Goal: Task Accomplishment & Management: Use online tool/utility

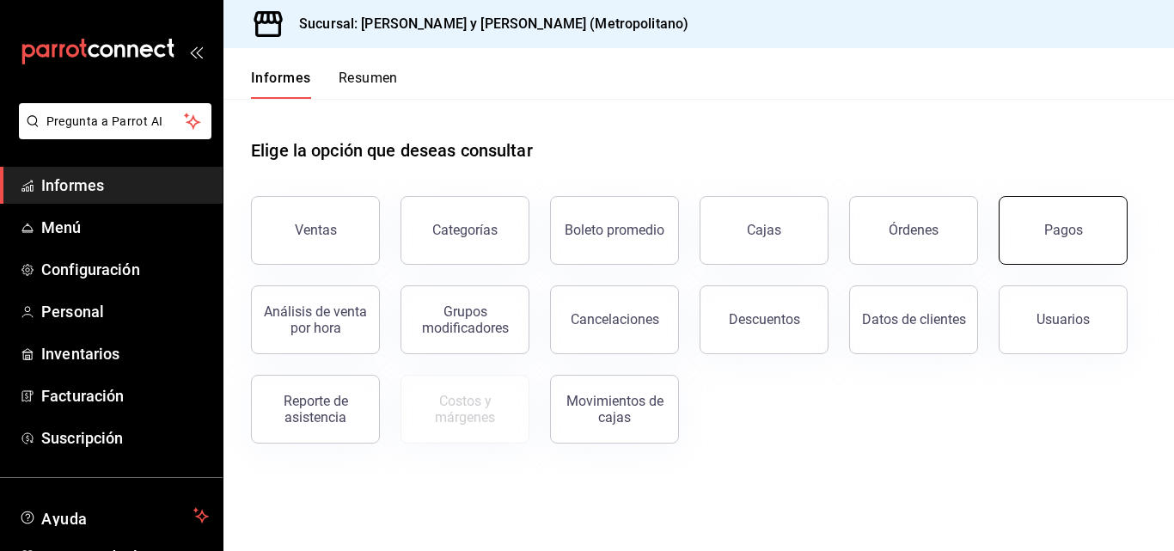
click at [1032, 216] on button "Pagos" at bounding box center [1063, 230] width 129 height 69
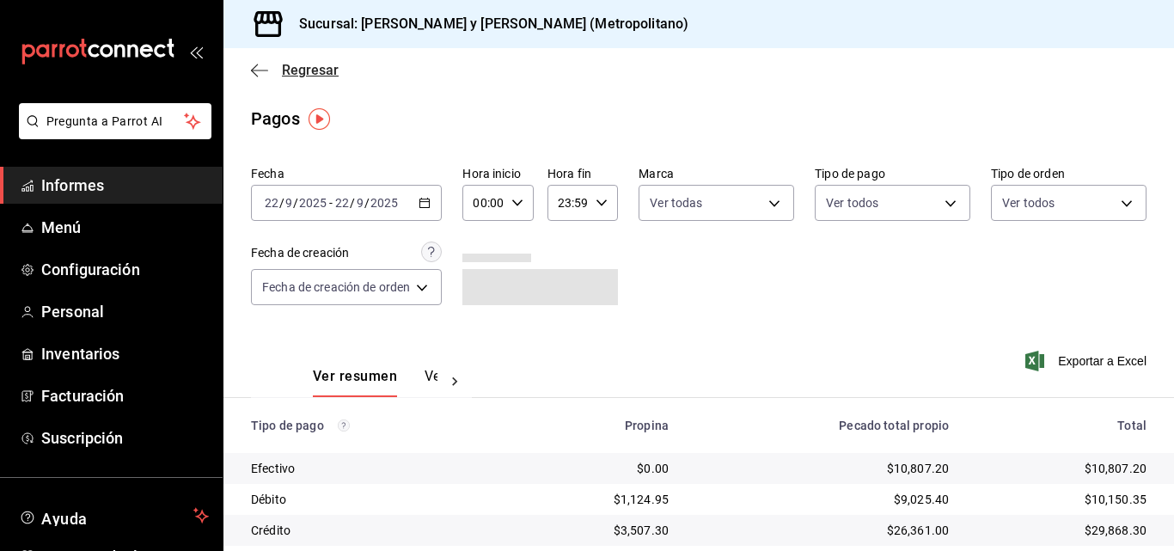
click at [279, 74] on span "Regresar" at bounding box center [295, 70] width 88 height 16
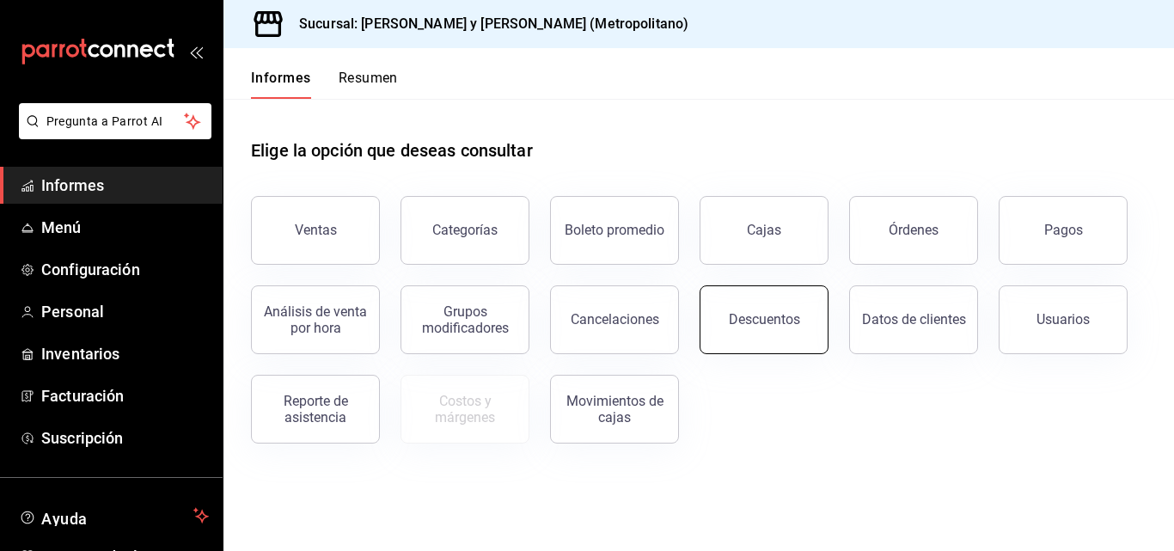
click at [747, 340] on button "Descuentos" at bounding box center [764, 319] width 129 height 69
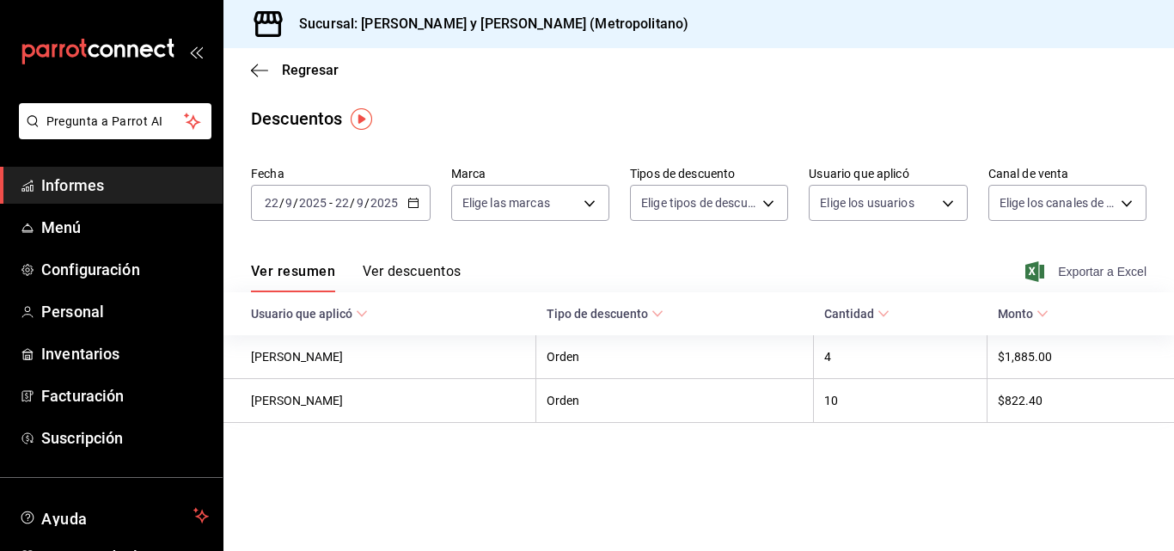
click at [1063, 271] on font "Exportar a Excel" at bounding box center [1102, 272] width 89 height 14
